Goal: Task Accomplishment & Management: Use online tool/utility

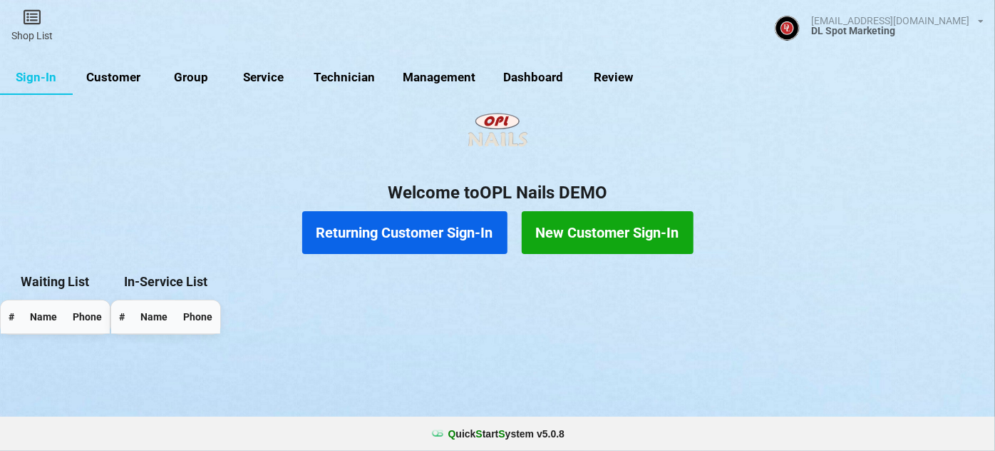
click at [125, 81] on link "Customer" at bounding box center [114, 78] width 82 height 34
select select "25"
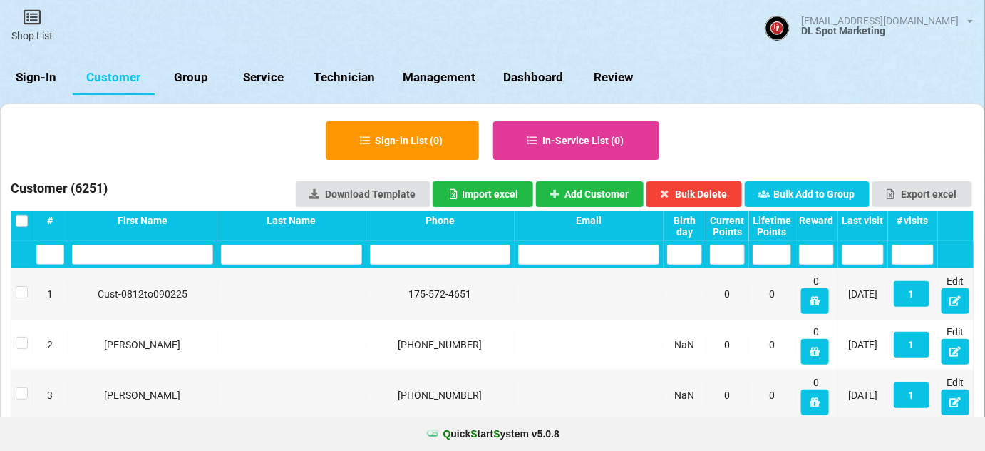
click at [189, 76] on link "Group" at bounding box center [191, 78] width 73 height 34
select select "25"
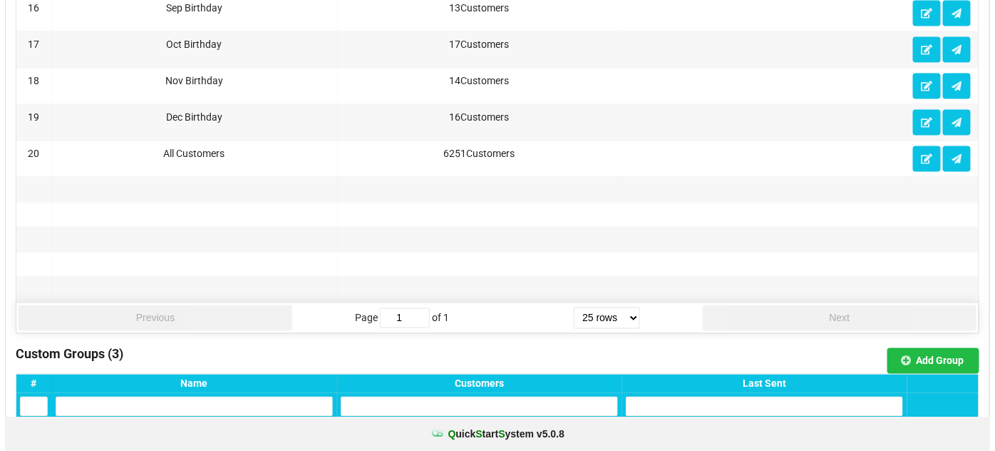
scroll to position [1037, 0]
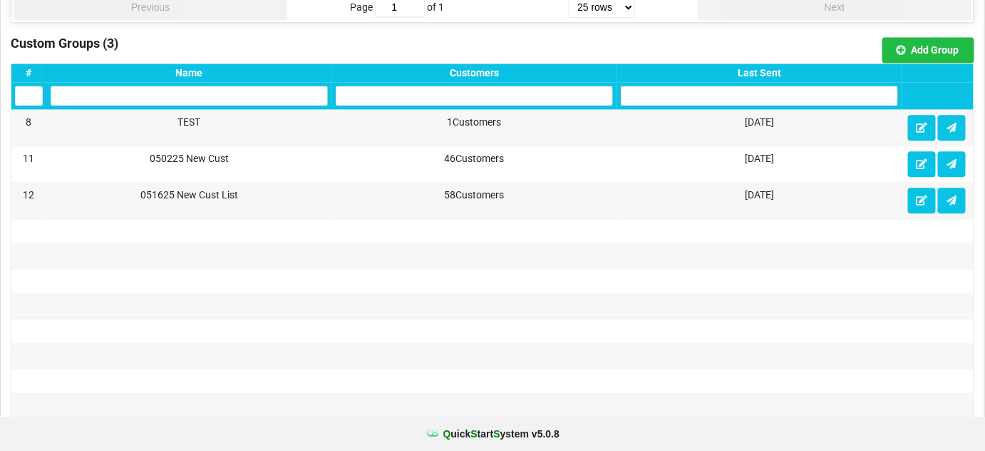
click at [771, 67] on div "Last Sent" at bounding box center [759, 72] width 277 height 11
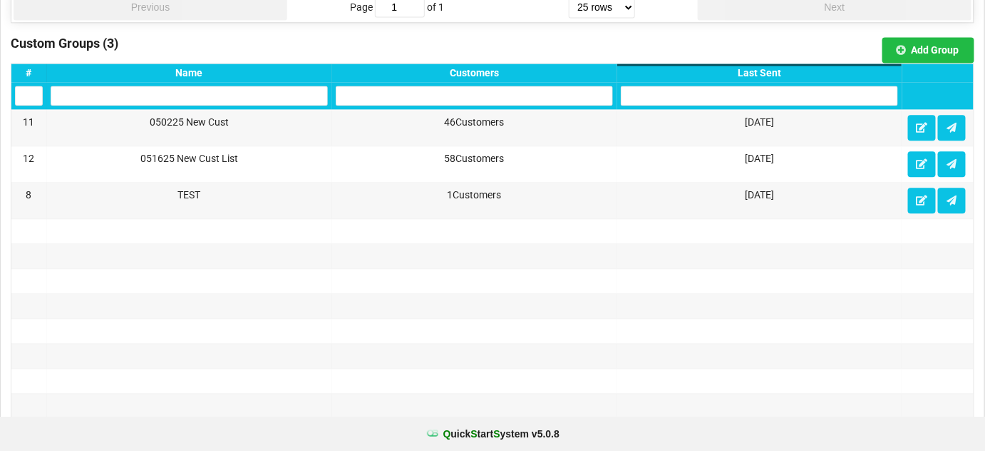
click at [771, 67] on div "Last Sent" at bounding box center [759, 72] width 277 height 11
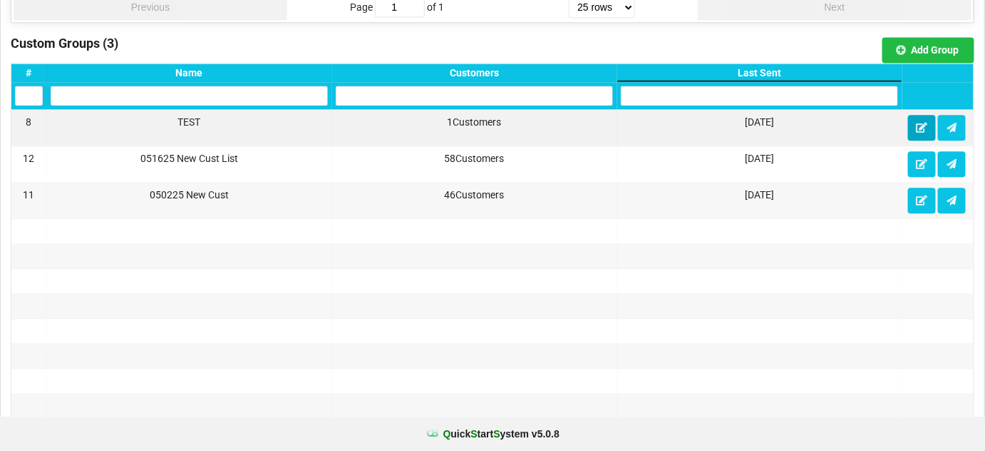
click at [921, 123] on icon at bounding box center [922, 127] width 12 height 9
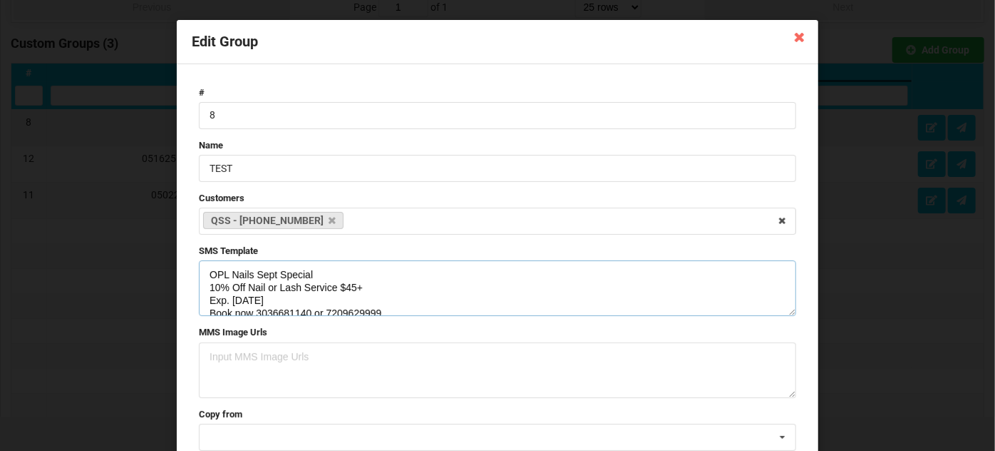
click at [249, 299] on textarea "OPL Nails Sept Special 10% Off Nail or Lash Service $45+ Exp. [DATE] Book now 3…" at bounding box center [497, 288] width 597 height 56
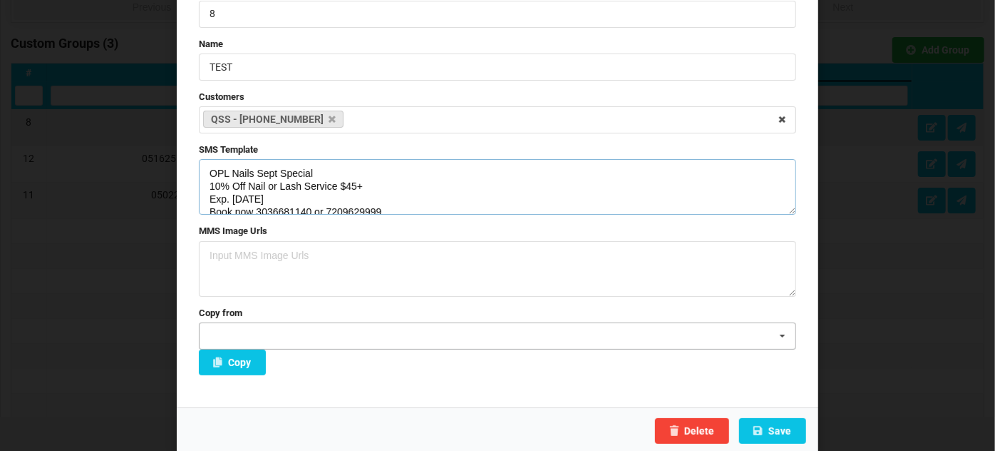
scroll to position [102, 0]
type textarea "OPL Nails Sept Special 10% Off Nail or Lash Service $45+ Exp. [DATE] Book now 3…"
click at [778, 429] on button "Save" at bounding box center [772, 430] width 67 height 26
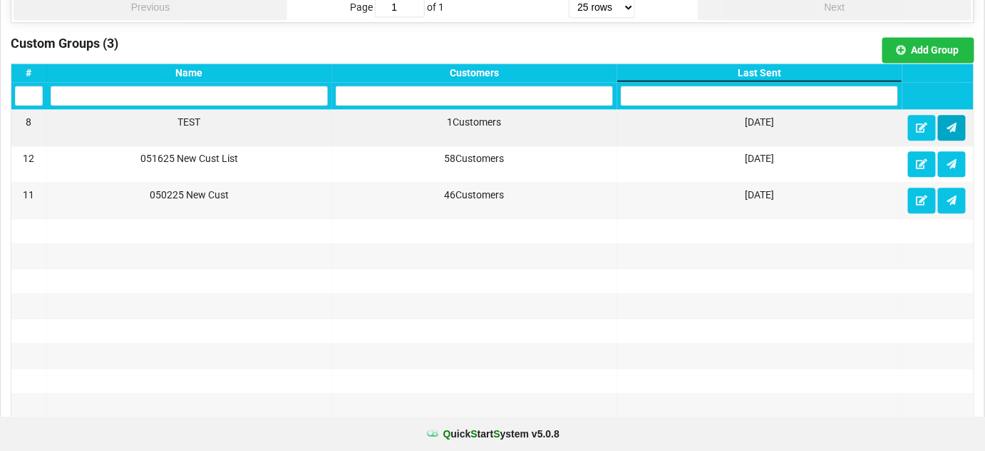
click at [952, 123] on icon at bounding box center [952, 127] width 12 height 9
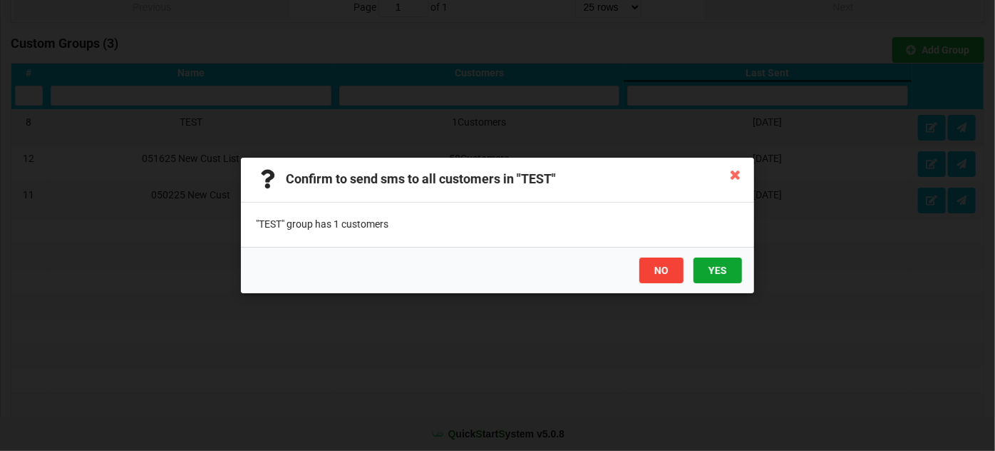
click at [722, 268] on button "YES" at bounding box center [718, 270] width 48 height 26
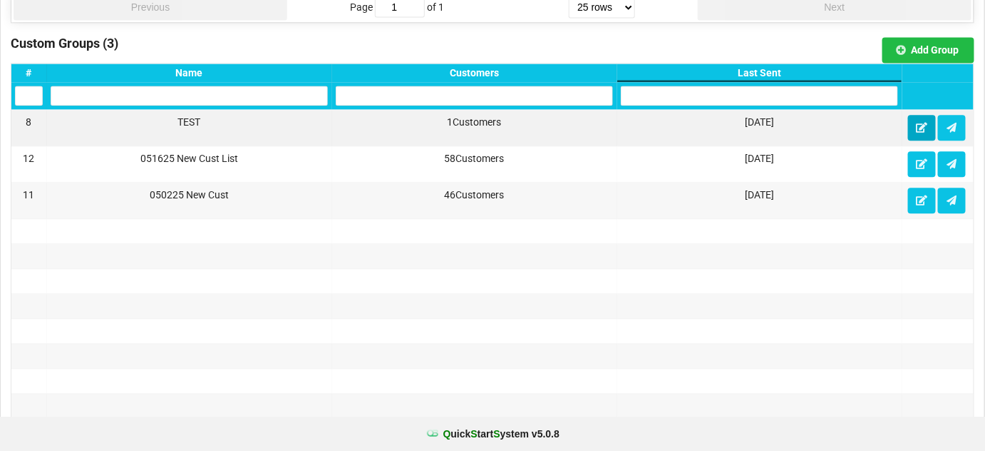
click at [922, 125] on button at bounding box center [922, 128] width 28 height 26
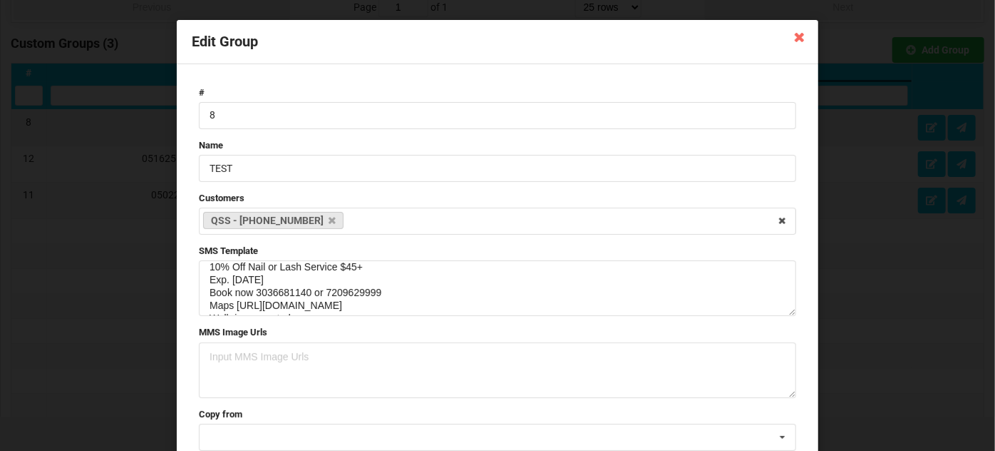
scroll to position [38, 0]
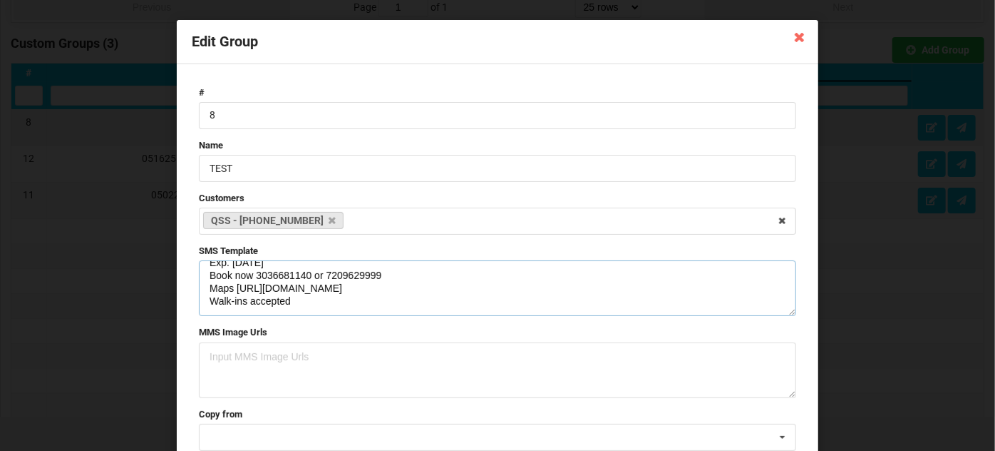
click at [379, 289] on textarea "OPL Nails Sept Special 10% Off Nail or Lash Service $45+ Exp. [DATE] Book now 3…" at bounding box center [497, 288] width 597 height 56
paste textarea "[URL][DOMAIN_NAME]"
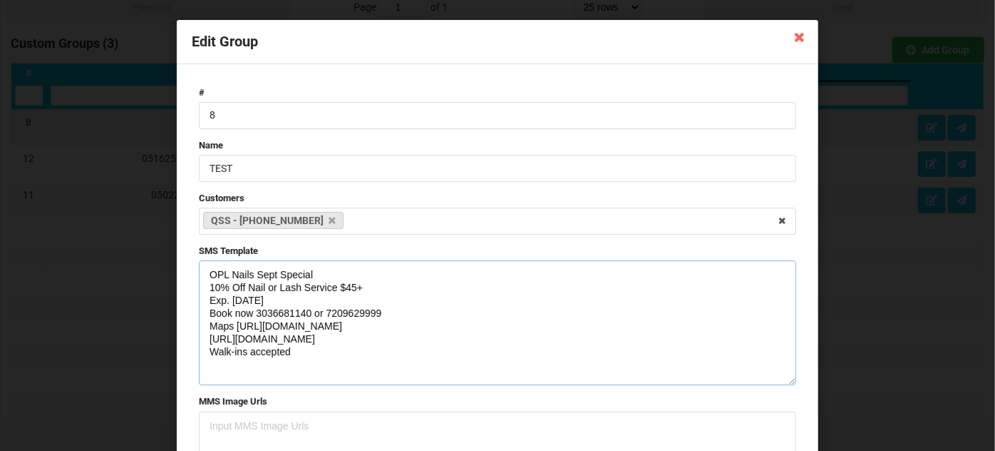
drag, startPoint x: 789, startPoint y: 312, endPoint x: 578, endPoint y: 377, distance: 221.5
click at [778, 381] on textarea "OPL Nails Sept Special 10% Off Nail or Lash Service $45+ Exp. [DATE] Book now 3…" at bounding box center [497, 322] width 597 height 125
drag, startPoint x: 297, startPoint y: 351, endPoint x: 199, endPoint y: 278, distance: 121.8
click at [199, 278] on textarea "OPL Nails Sept Special 10% Off Nail or Lash Service $45+ Exp. [DATE] Book now 3…" at bounding box center [497, 322] width 597 height 124
click at [342, 359] on textarea "OPL Nails Sept Special 10% Off Nail or Lash Service $45+ Exp. [DATE] Book now 3…" at bounding box center [497, 322] width 597 height 124
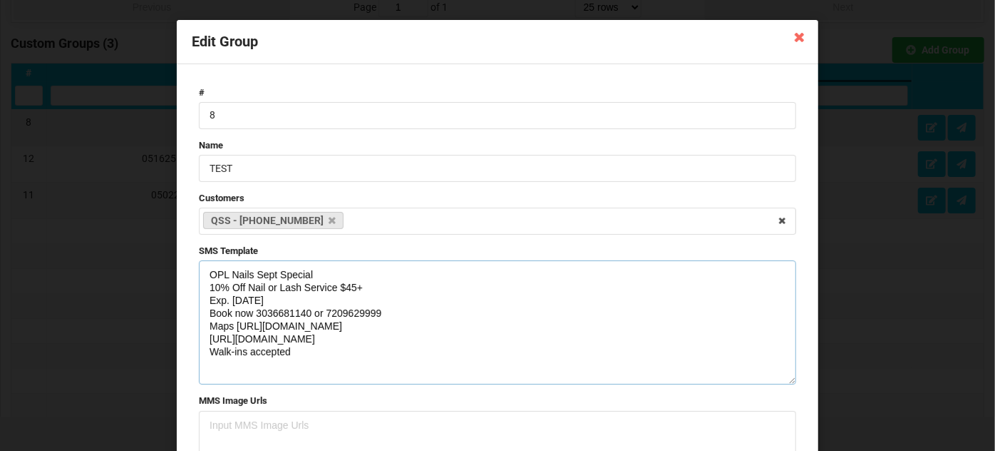
drag, startPoint x: 391, startPoint y: 337, endPoint x: 207, endPoint y: 337, distance: 183.9
click at [204, 338] on textarea "OPL Nails Sept Special 10% Off Nail or Lash Service $45+ Exp. [DATE] Book now 3…" at bounding box center [497, 322] width 597 height 124
drag, startPoint x: 358, startPoint y: 325, endPoint x: 232, endPoint y: 324, distance: 125.5
click at [232, 324] on textarea "OPL Nails Sept Special 10% Off Nail or Lash Service $45+ Exp. [DATE] Book now 3…" at bounding box center [497, 322] width 597 height 124
drag, startPoint x: 297, startPoint y: 353, endPoint x: 207, endPoint y: 275, distance: 119.3
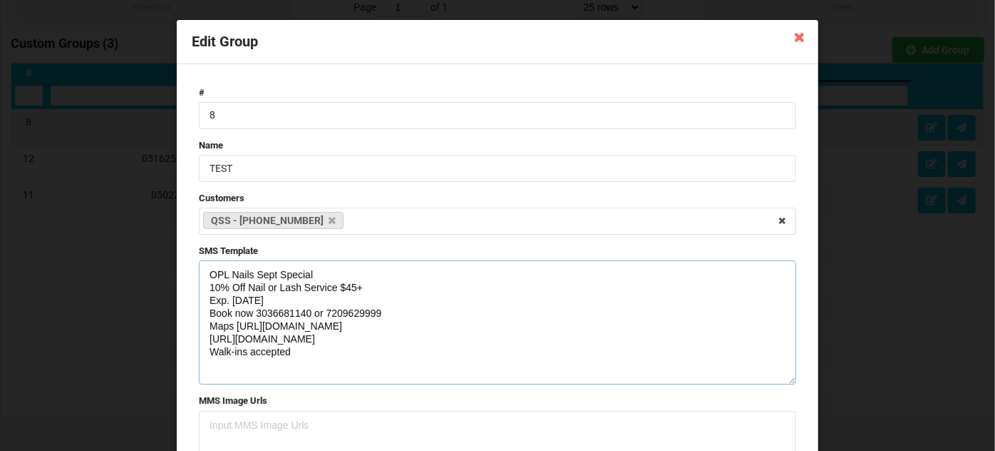
click at [207, 275] on textarea "OPL Nails Sept Special 10% Off Nail or Lash Service $45+ Exp. [DATE] Book now 3…" at bounding box center [497, 322] width 597 height 124
click at [319, 359] on textarea "OPL Nails Sept Special 10% Off Nail or Lash Service $45+ Exp. [DATE] Book now 3…" at bounding box center [497, 322] width 597 height 124
click at [311, 358] on textarea "OPL Nails Sept Special 10% Off Nail or Lash Service $45+ Exp. [DATE] Book now 3…" at bounding box center [497, 322] width 597 height 124
click at [309, 355] on textarea "OPL Nails Sept Special 10% Off Nail or Lash Service $45+ Exp. [DATE] Book now 3…" at bounding box center [497, 322] width 597 height 124
drag, startPoint x: 300, startPoint y: 351, endPoint x: 197, endPoint y: 278, distance: 126.4
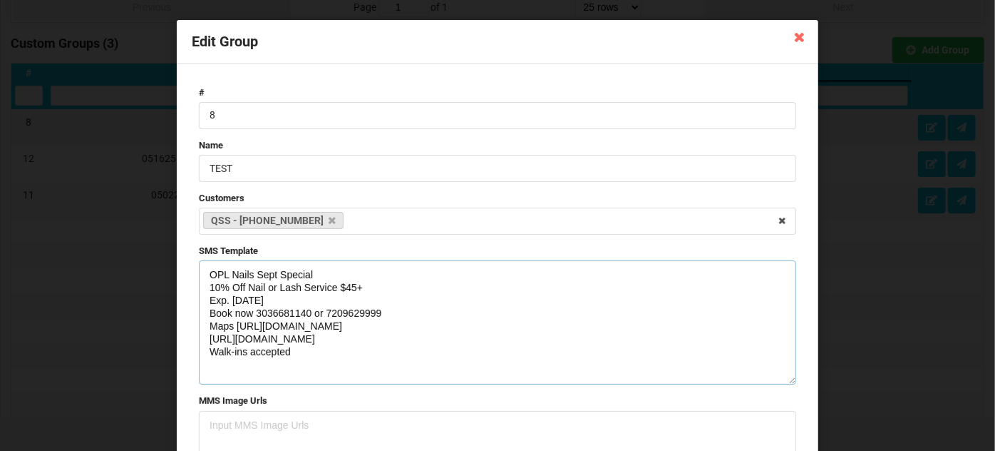
click at [199, 278] on textarea "OPL Nails Sept Special 10% Off Nail or Lash Service $45+ Exp. [DATE] Book now 3…" at bounding box center [497, 322] width 597 height 124
paste textarea "pecial 10% Off Nail or Lash Service $45+ Exp [DATE] Book now 3036681140 or 7209…"
type textarea "OPL Nails Special 10% Off Nail or Lash Service $45+ Exp [DATE] Book now 3036681…"
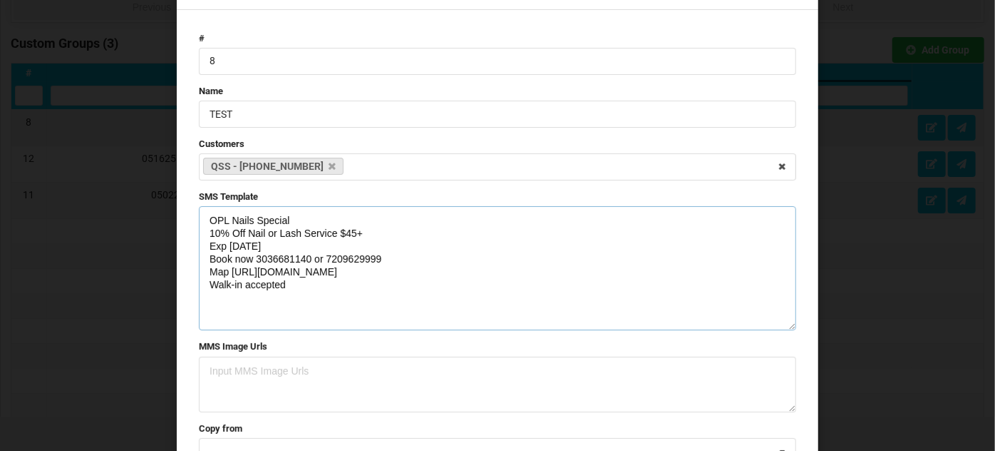
scroll to position [171, 0]
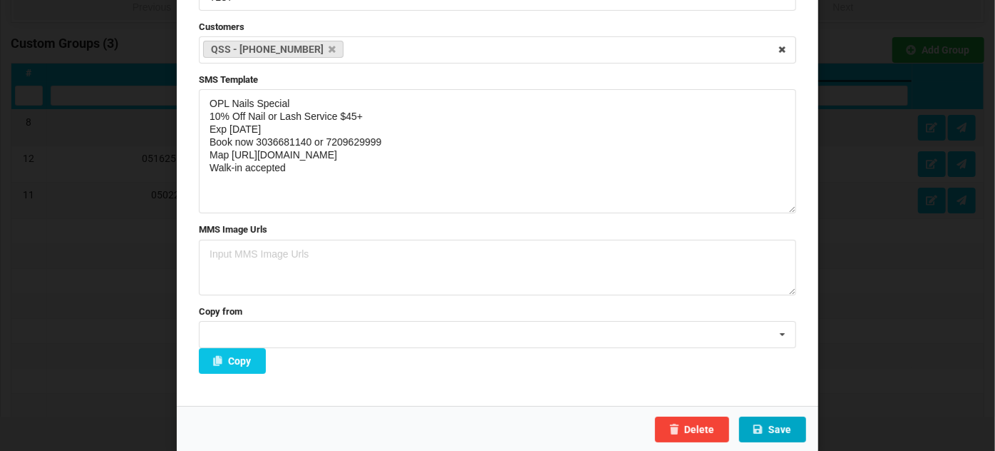
click at [781, 433] on button "Save" at bounding box center [772, 429] width 67 height 26
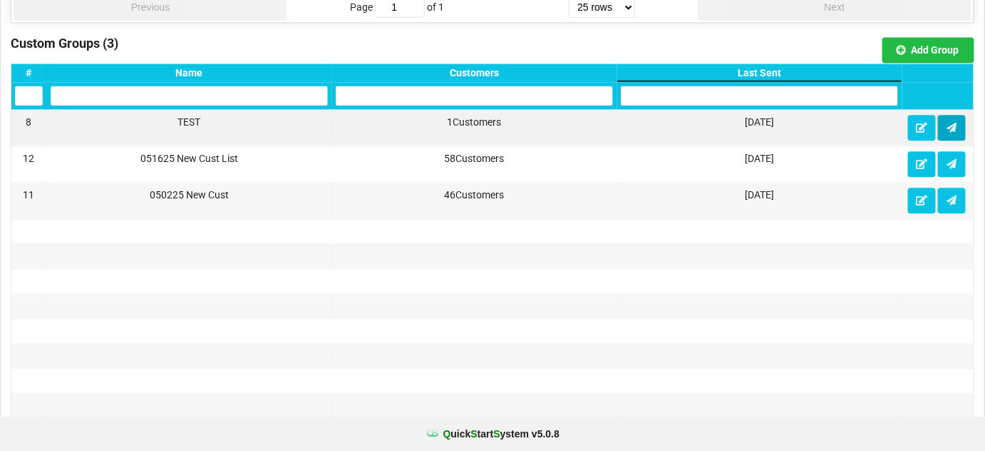
click at [955, 123] on icon at bounding box center [952, 127] width 12 height 9
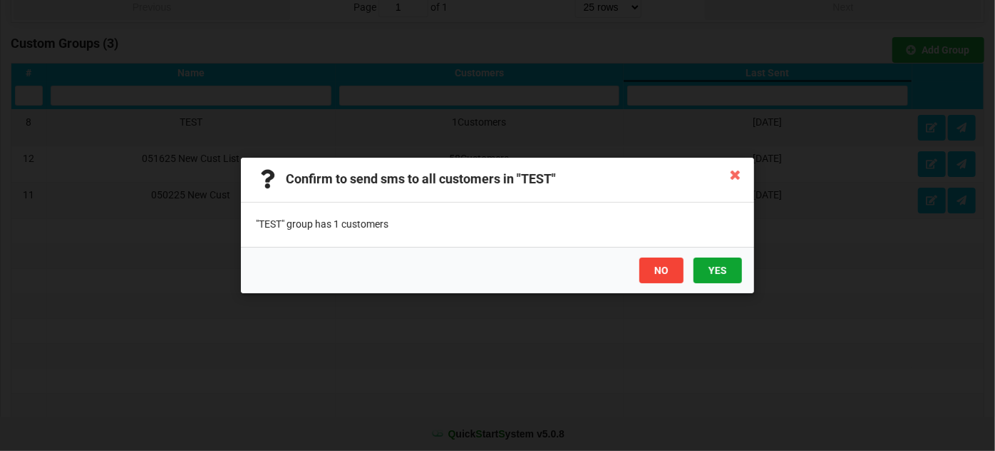
click at [723, 272] on button "YES" at bounding box center [718, 270] width 48 height 26
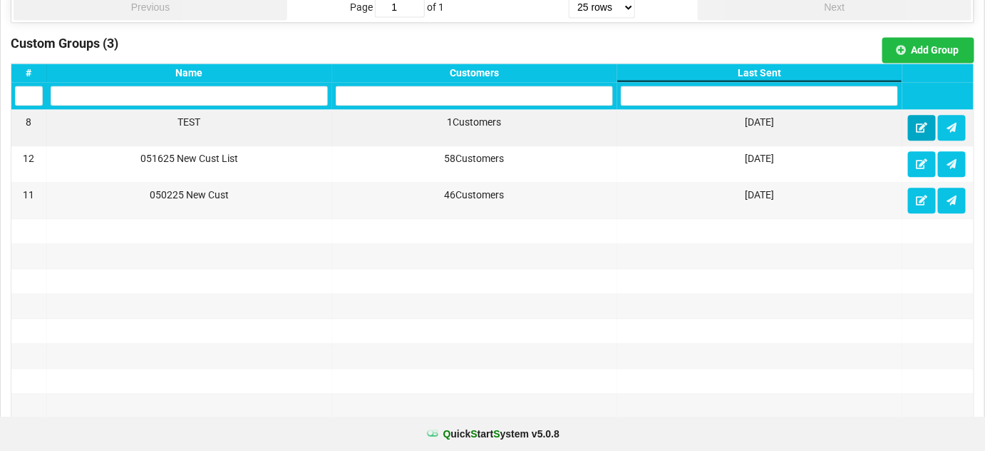
click at [918, 123] on icon at bounding box center [922, 127] width 12 height 9
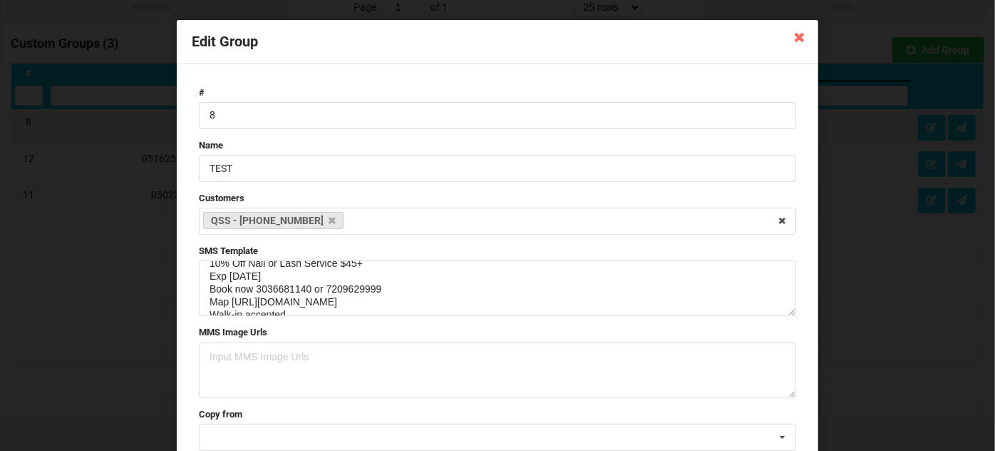
scroll to position [38, 0]
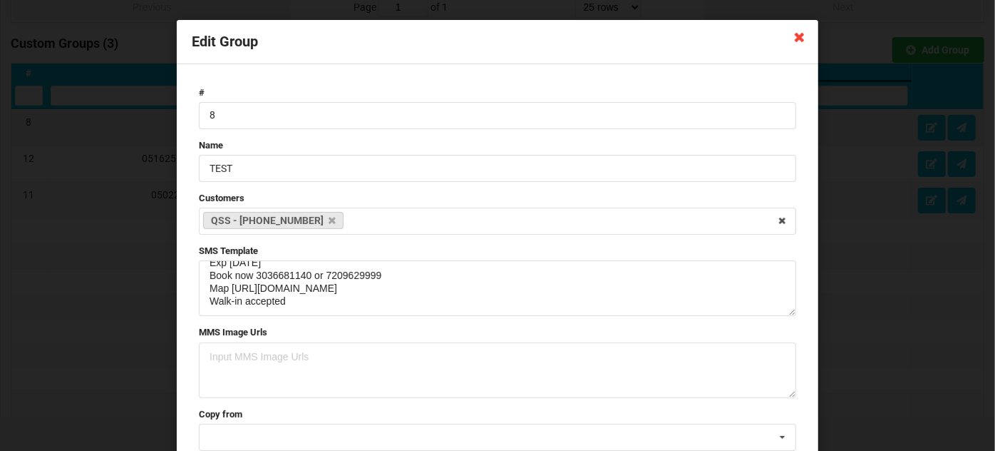
click at [799, 38] on icon at bounding box center [800, 36] width 23 height 23
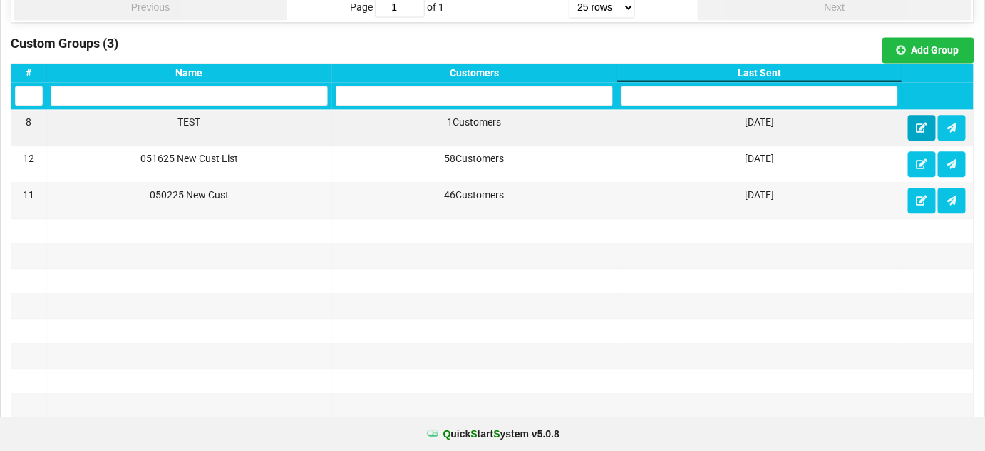
click at [920, 123] on icon at bounding box center [922, 127] width 12 height 9
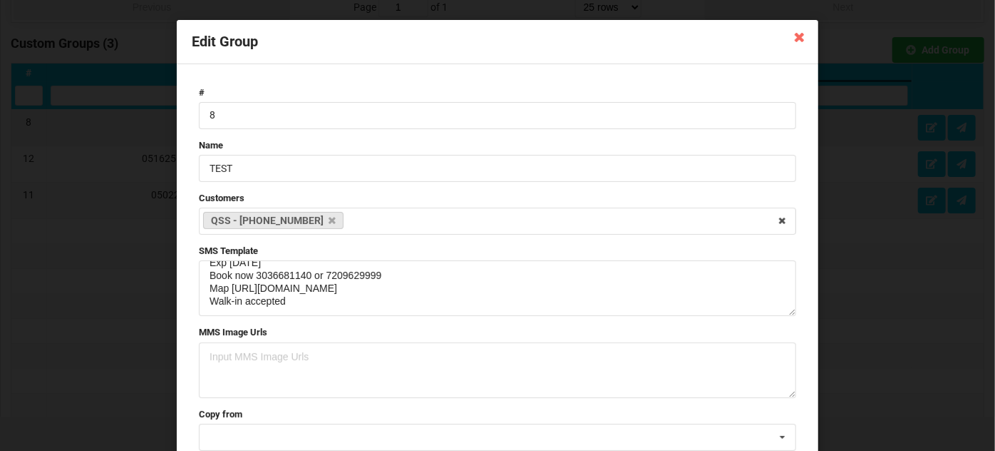
scroll to position [0, 0]
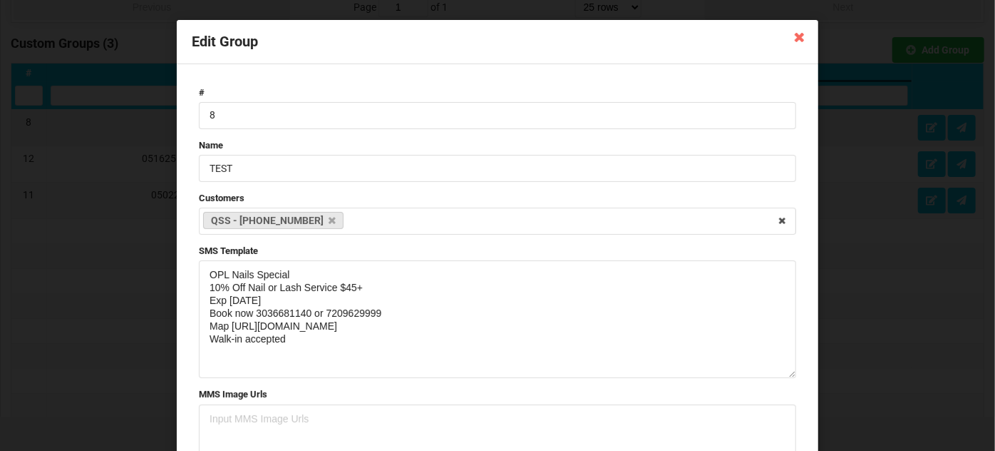
drag, startPoint x: 790, startPoint y: 312, endPoint x: 798, endPoint y: 399, distance: 87.3
click at [799, 399] on form "# 8 Name TEST Customers QSS - [PHONE_NUMBER] Select Customers Cust-0812to090225…" at bounding box center [498, 317] width 612 height 476
drag, startPoint x: 290, startPoint y: 337, endPoint x: 202, endPoint y: 267, distance: 112.1
click at [202, 267] on textarea "OPL Nails Special 10% Off Nail or Lash Service $45+ Exp [DATE] Book now 3036681…" at bounding box center [497, 331] width 597 height 143
click at [441, 324] on textarea "OPL Nails Special 10% Off Nail or Lash Service $45+ Exp [DATE] Book now 3036681…" at bounding box center [497, 331] width 597 height 143
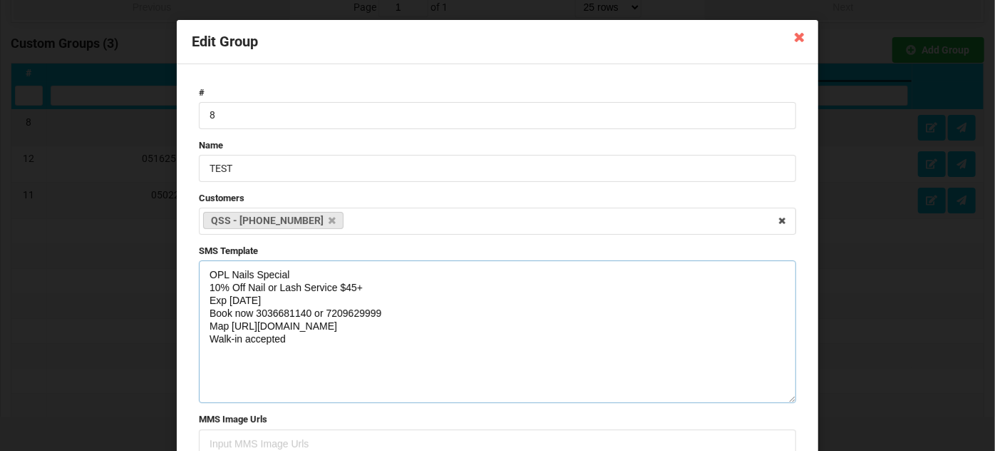
drag, startPoint x: 443, startPoint y: 323, endPoint x: 207, endPoint y: 327, distance: 236.0
click at [207, 327] on textarea "OPL Nails Special 10% Off Nail or Lash Service $45+ Exp [DATE] Book now 3036681…" at bounding box center [497, 331] width 597 height 143
drag, startPoint x: 249, startPoint y: 313, endPoint x: 254, endPoint y: 328, distance: 15.8
click at [249, 314] on textarea "OPL Nails Special 10% Off Nail or Lash Service $45+ Exp [DATE] Book now 3036681…" at bounding box center [497, 331] width 597 height 143
drag, startPoint x: 285, startPoint y: 339, endPoint x: 191, endPoint y: 271, distance: 116.4
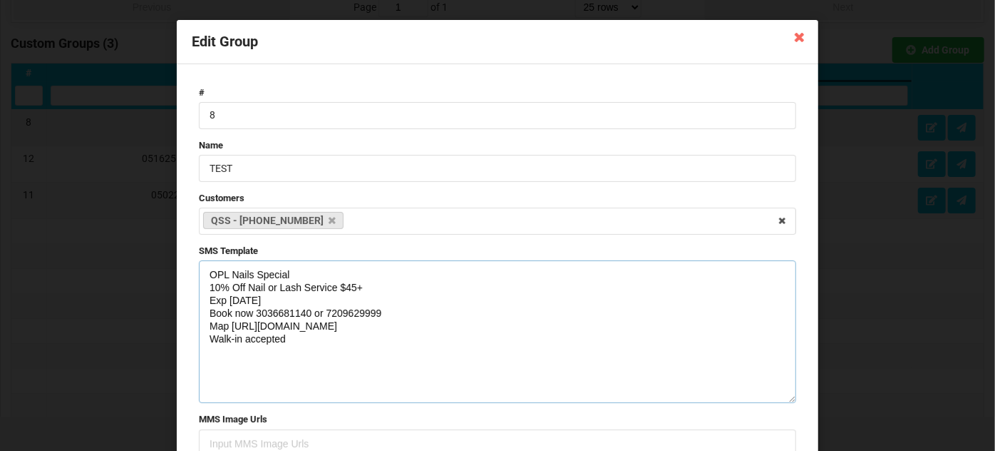
click at [192, 271] on form "# 8 Name TEST Customers QSS - [PHONE_NUMBER] Select Customers Cust-0812to090225…" at bounding box center [498, 329] width 612 height 501
